Goal: Check status: Check status

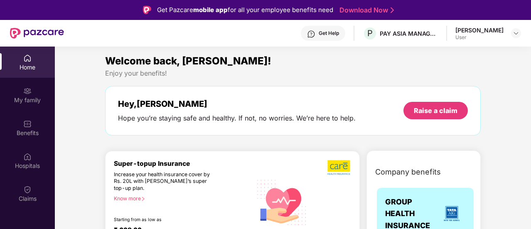
scroll to position [47, 0]
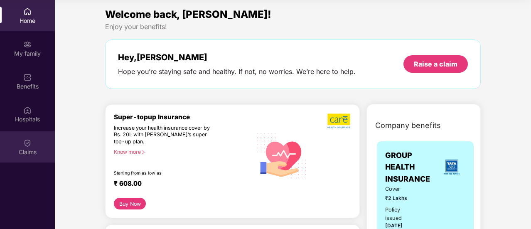
click at [35, 151] on div "Claims" at bounding box center [27, 152] width 55 height 8
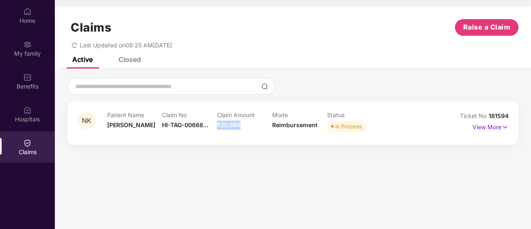
drag, startPoint x: 219, startPoint y: 123, endPoint x: 241, endPoint y: 126, distance: 22.2
click at [241, 126] on div "Claim Amount ₹30,999" at bounding box center [244, 122] width 55 height 23
click at [482, 127] on p "View More" at bounding box center [491, 126] width 36 height 11
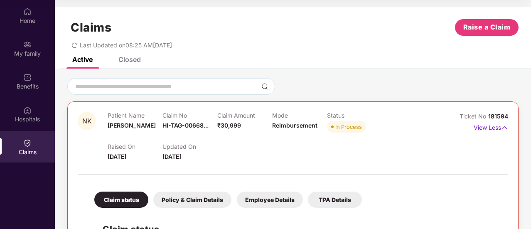
click at [124, 63] on div "Closed" at bounding box center [130, 59] width 22 height 8
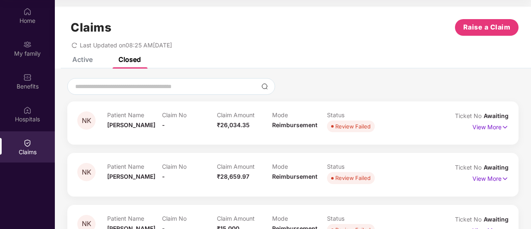
click at [82, 59] on div "Active" at bounding box center [82, 59] width 20 height 8
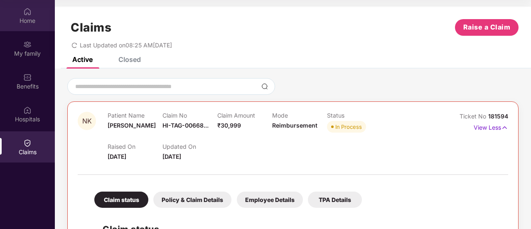
click at [25, 19] on div "Home" at bounding box center [27, 21] width 55 height 8
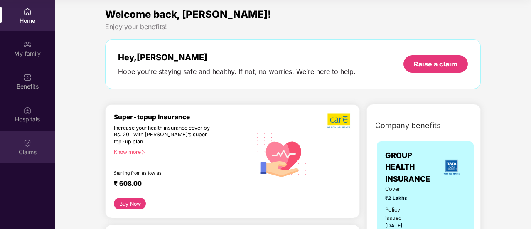
click at [36, 147] on div "Claims" at bounding box center [27, 146] width 55 height 31
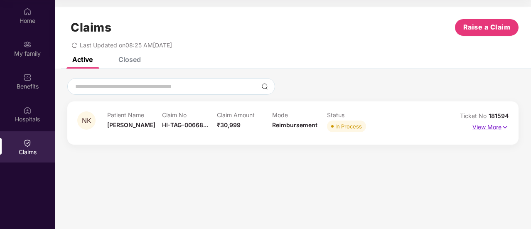
click at [496, 127] on p "View More" at bounding box center [491, 126] width 36 height 11
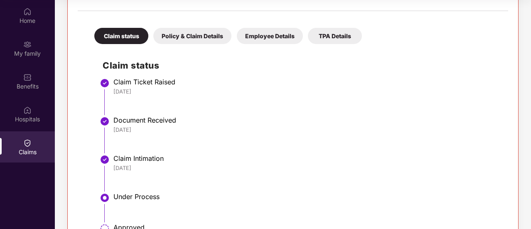
scroll to position [39, 0]
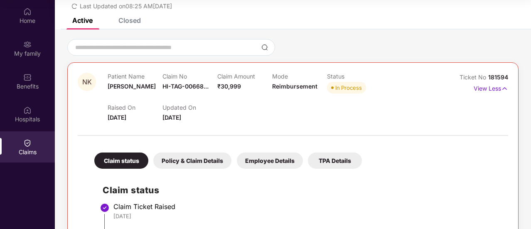
drag, startPoint x: 162, startPoint y: 119, endPoint x: 246, endPoint y: 117, distance: 84.0
click at [246, 117] on div "Raised On [DATE] Updated On [DATE]" at bounding box center [272, 109] width 329 height 27
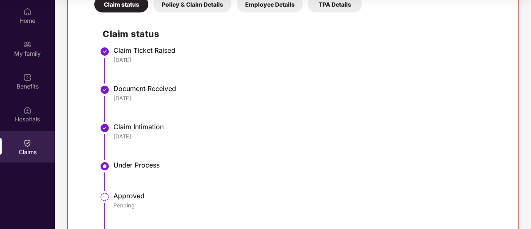
scroll to position [0, 0]
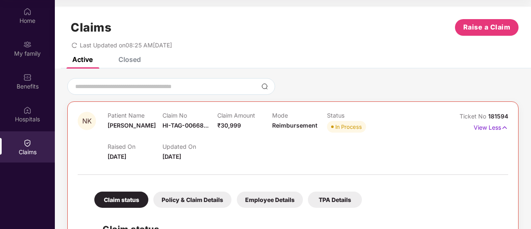
click at [314, 50] on div "Claims Raise a Claim Last Updated on 08:25 AM[DATE]" at bounding box center [293, 32] width 477 height 50
click at [74, 44] on icon "redo" at bounding box center [75, 45] width 6 height 6
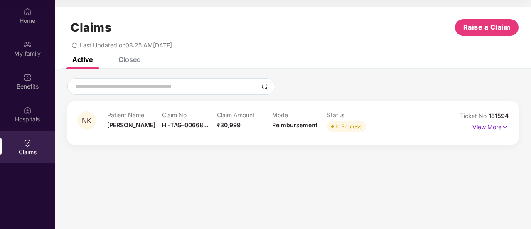
click at [489, 127] on p "View More" at bounding box center [491, 126] width 36 height 11
